Goal: Information Seeking & Learning: Learn about a topic

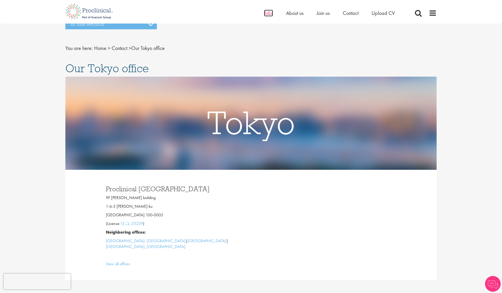
click at [268, 13] on span "Jobs" at bounding box center [268, 13] width 9 height 7
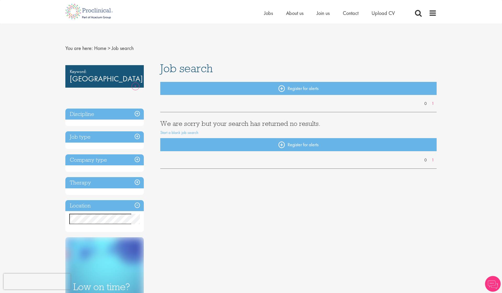
click at [134, 82] on link "Remove" at bounding box center [136, 89] width 8 height 15
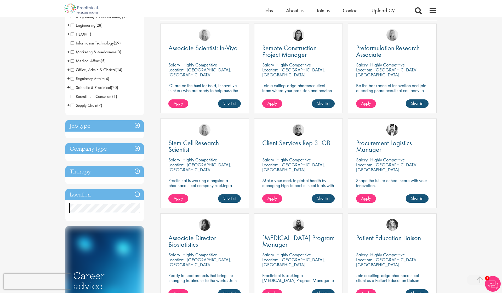
scroll to position [104, 0]
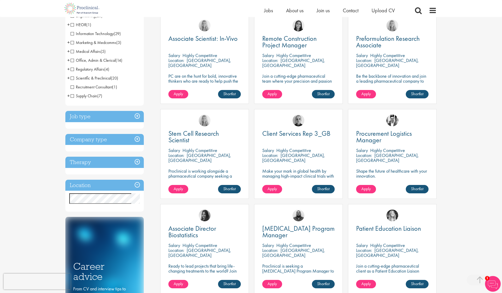
click at [138, 140] on h3 "Company type" at bounding box center [104, 139] width 78 height 11
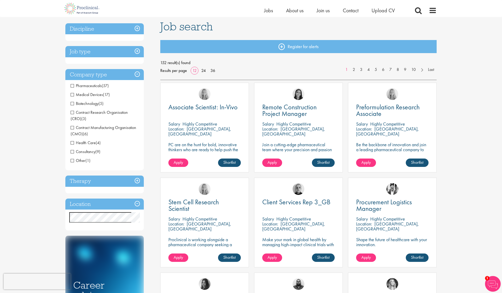
scroll to position [33, 0]
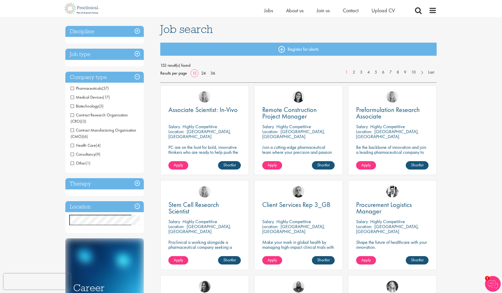
click at [138, 77] on h3 "Company type" at bounding box center [104, 77] width 78 height 11
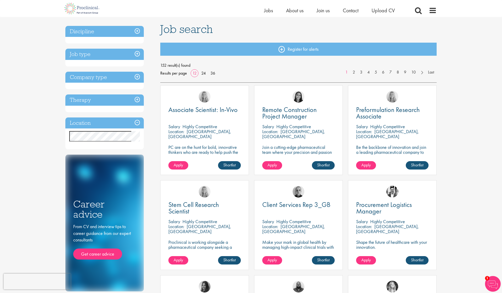
click at [135, 99] on h3 "Therapy" at bounding box center [104, 99] width 78 height 11
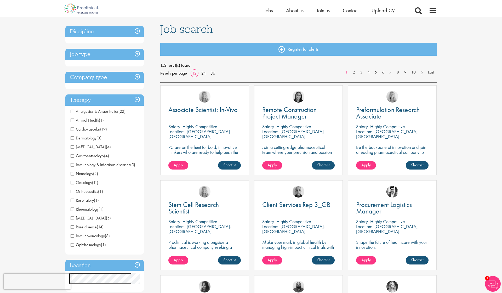
click at [88, 184] on span "Oncology" at bounding box center [81, 182] width 21 height 5
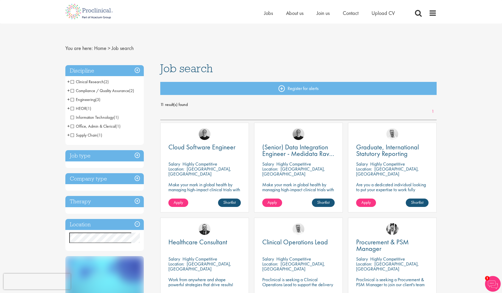
click at [137, 201] on h3 "Therapy" at bounding box center [104, 201] width 78 height 11
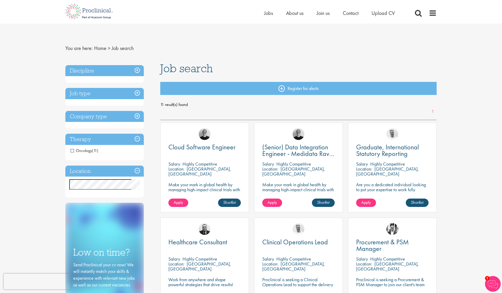
click at [92, 150] on span "Oncology" at bounding box center [81, 150] width 21 height 5
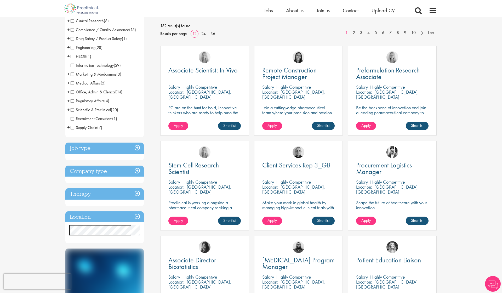
scroll to position [106, 0]
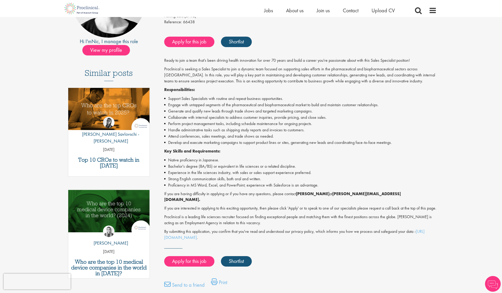
scroll to position [118, 0]
